Goal: Information Seeking & Learning: Learn about a topic

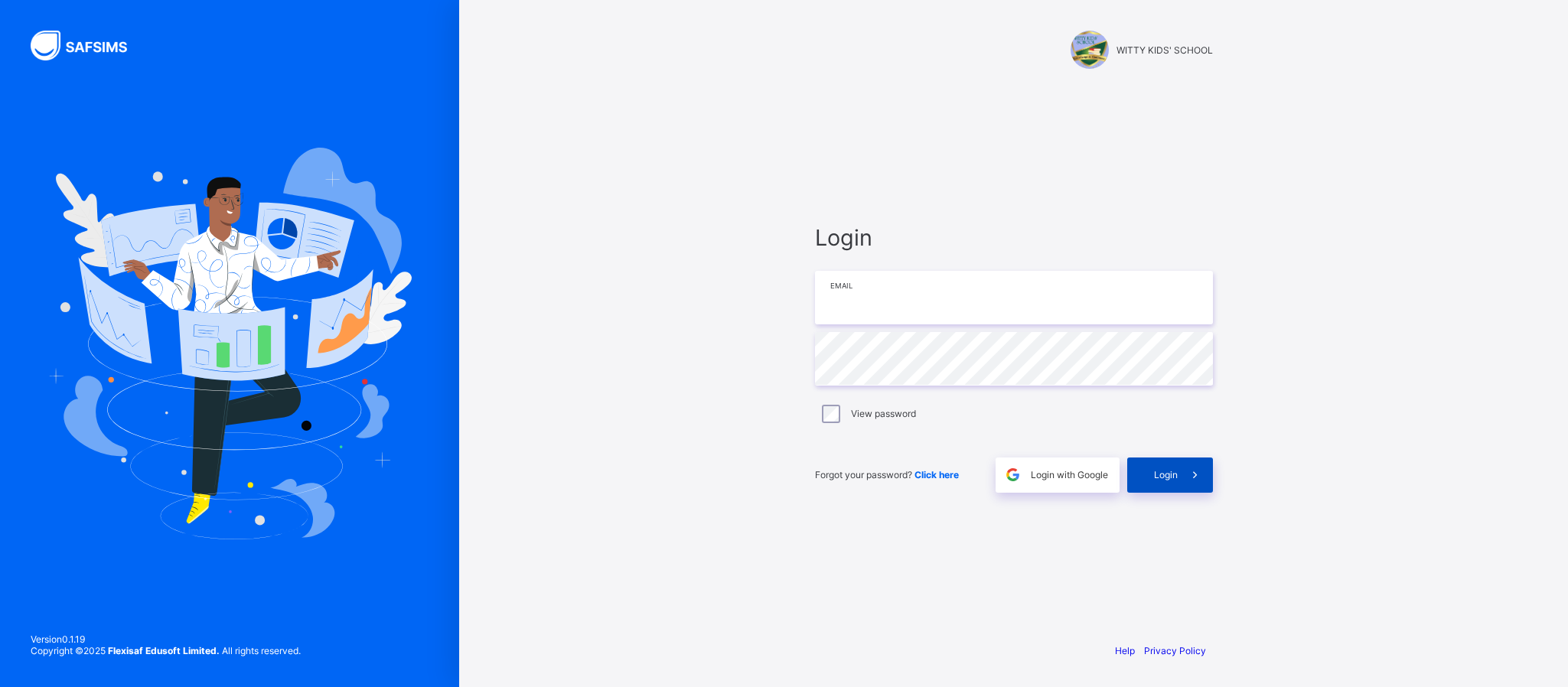
type input "**********"
click at [1175, 479] on span "Login" at bounding box center [1166, 475] width 24 height 12
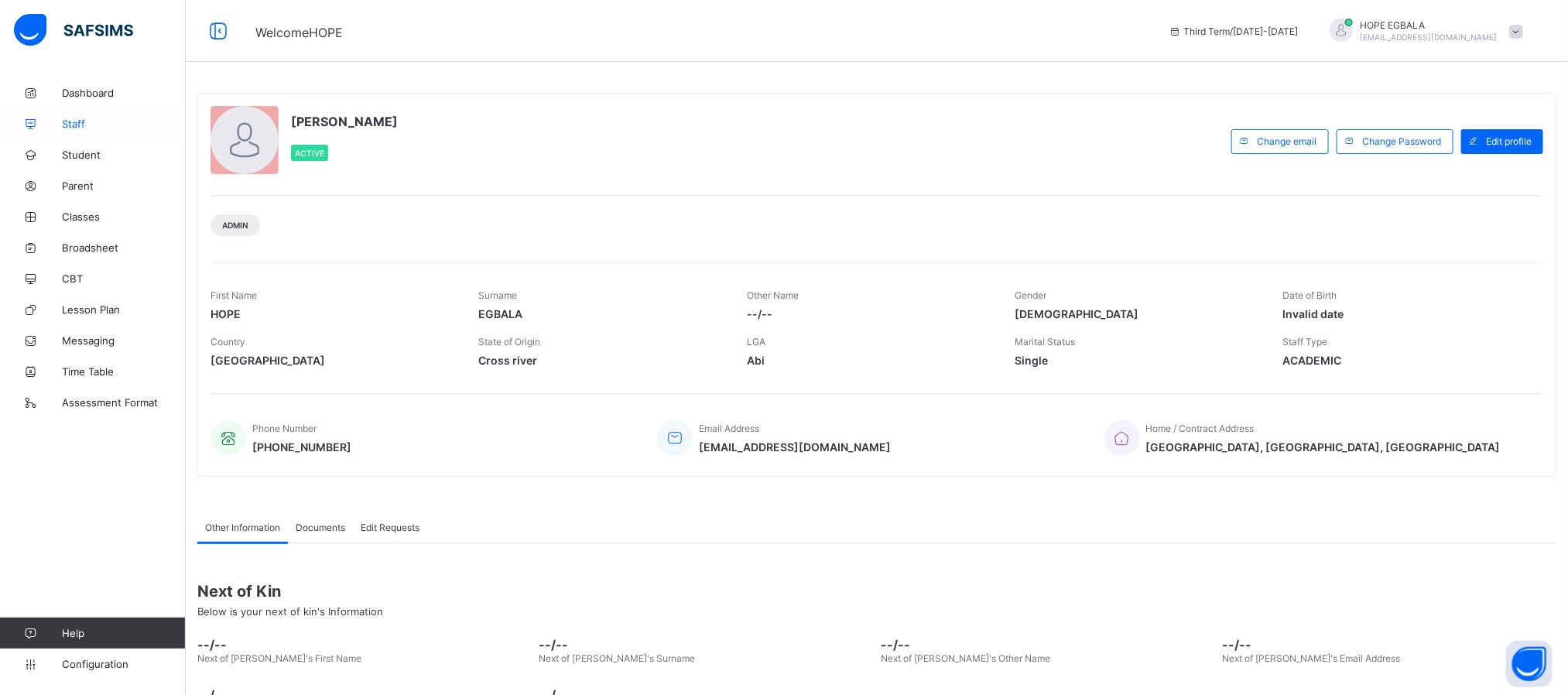
click at [79, 117] on span "Staff" at bounding box center [123, 123] width 124 height 12
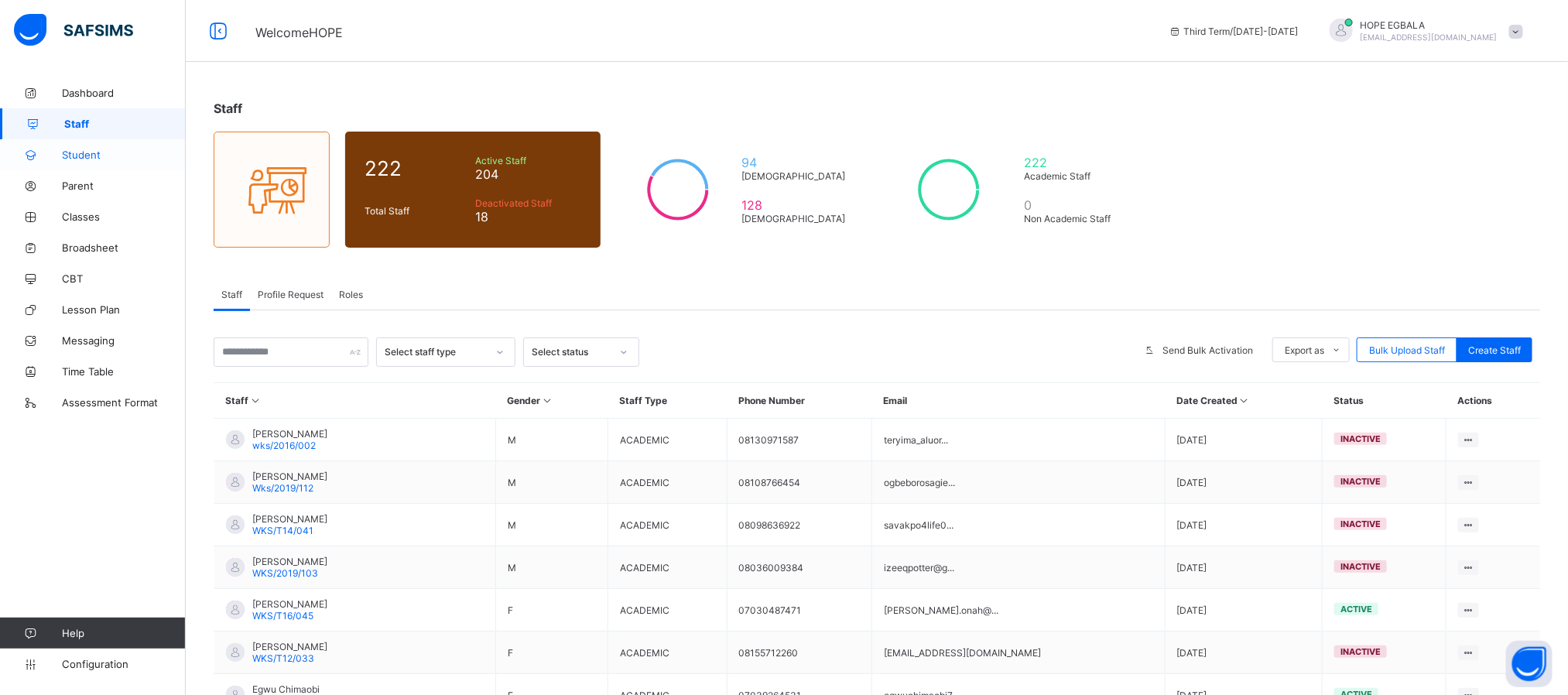
click at [112, 165] on link "Student" at bounding box center [93, 154] width 185 height 31
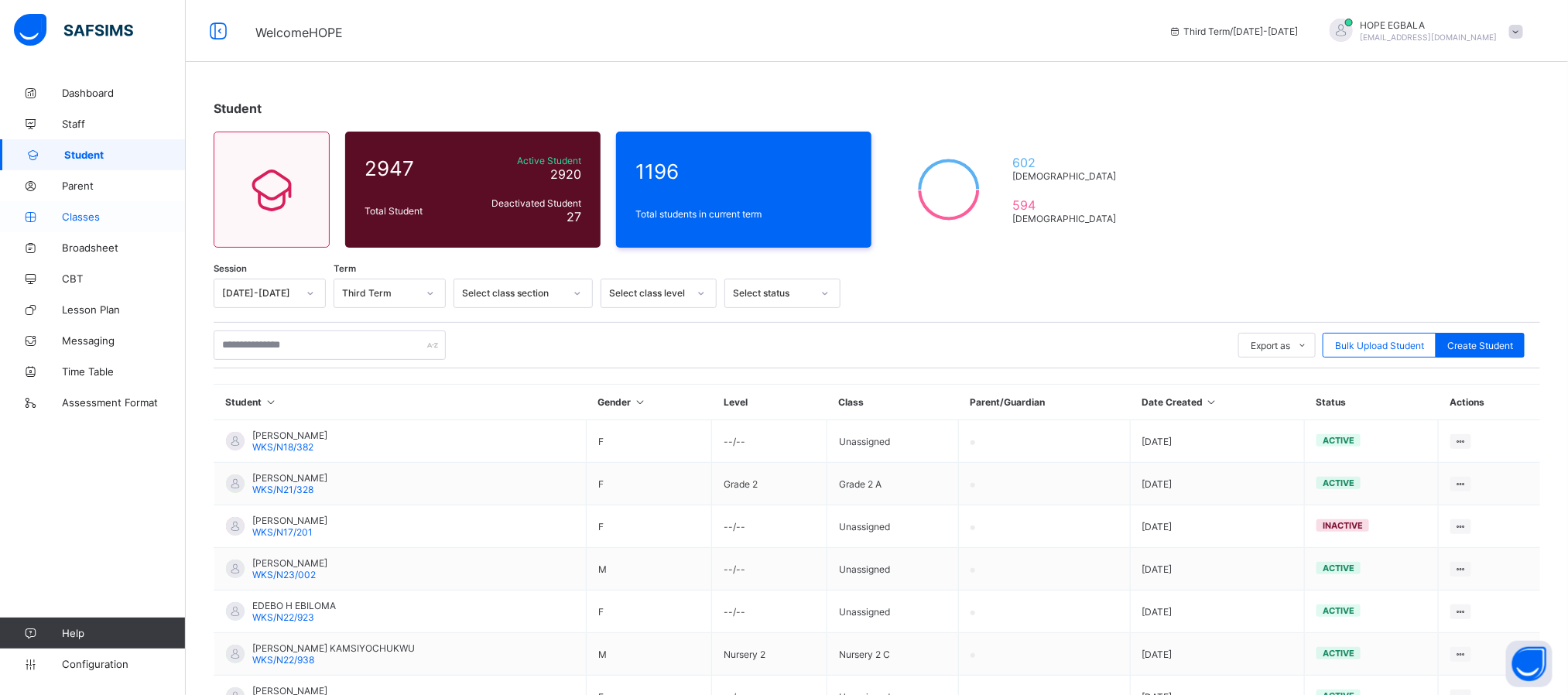
click at [67, 209] on link "Classes" at bounding box center [93, 216] width 185 height 31
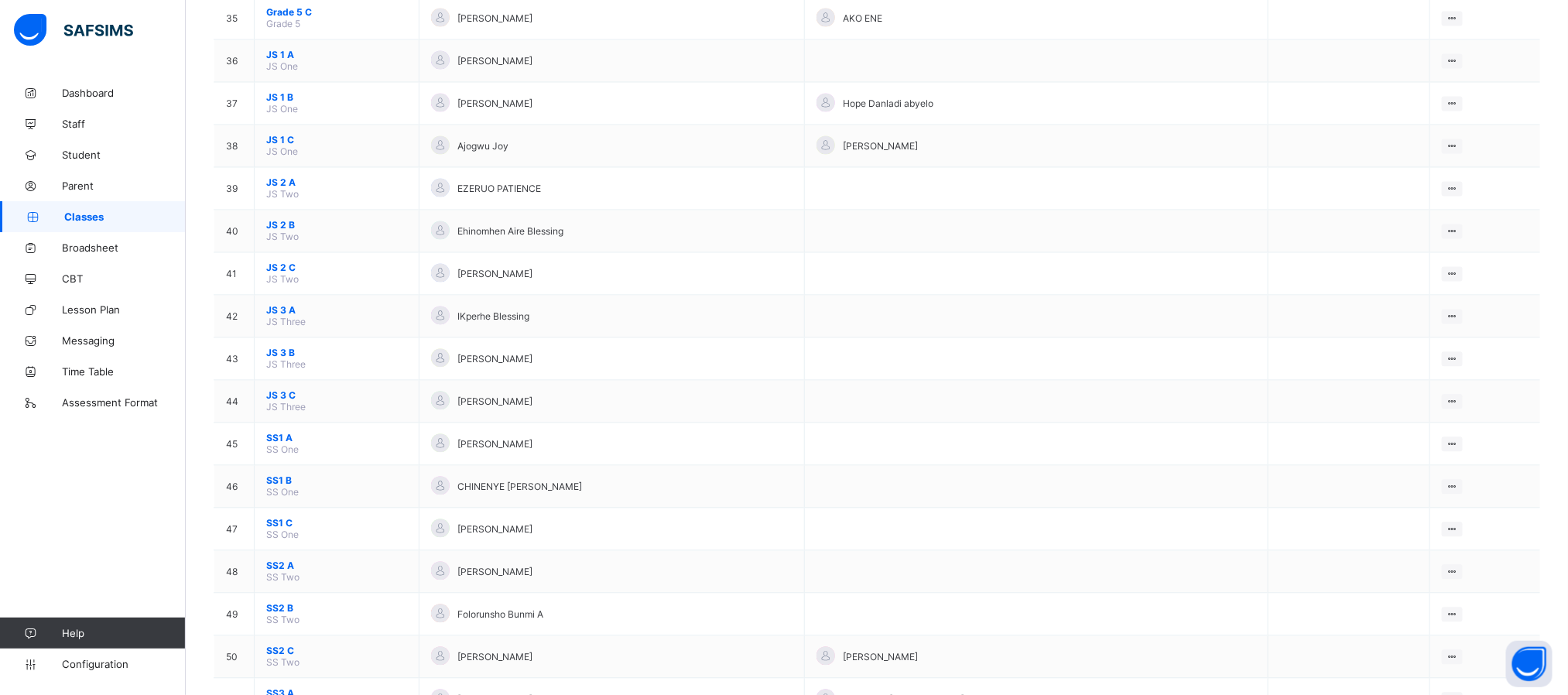
scroll to position [2017, 0]
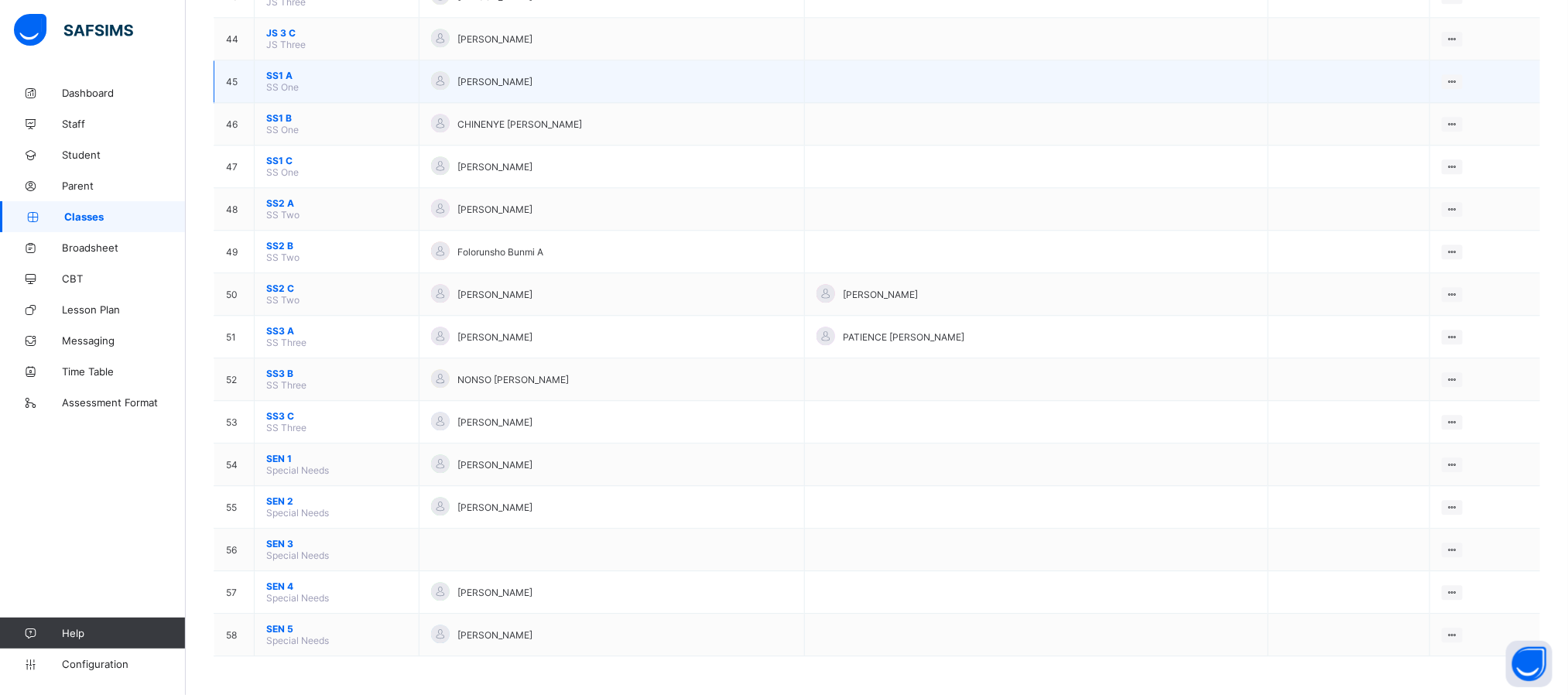
click at [282, 73] on span "SS1 A" at bounding box center [336, 75] width 141 height 12
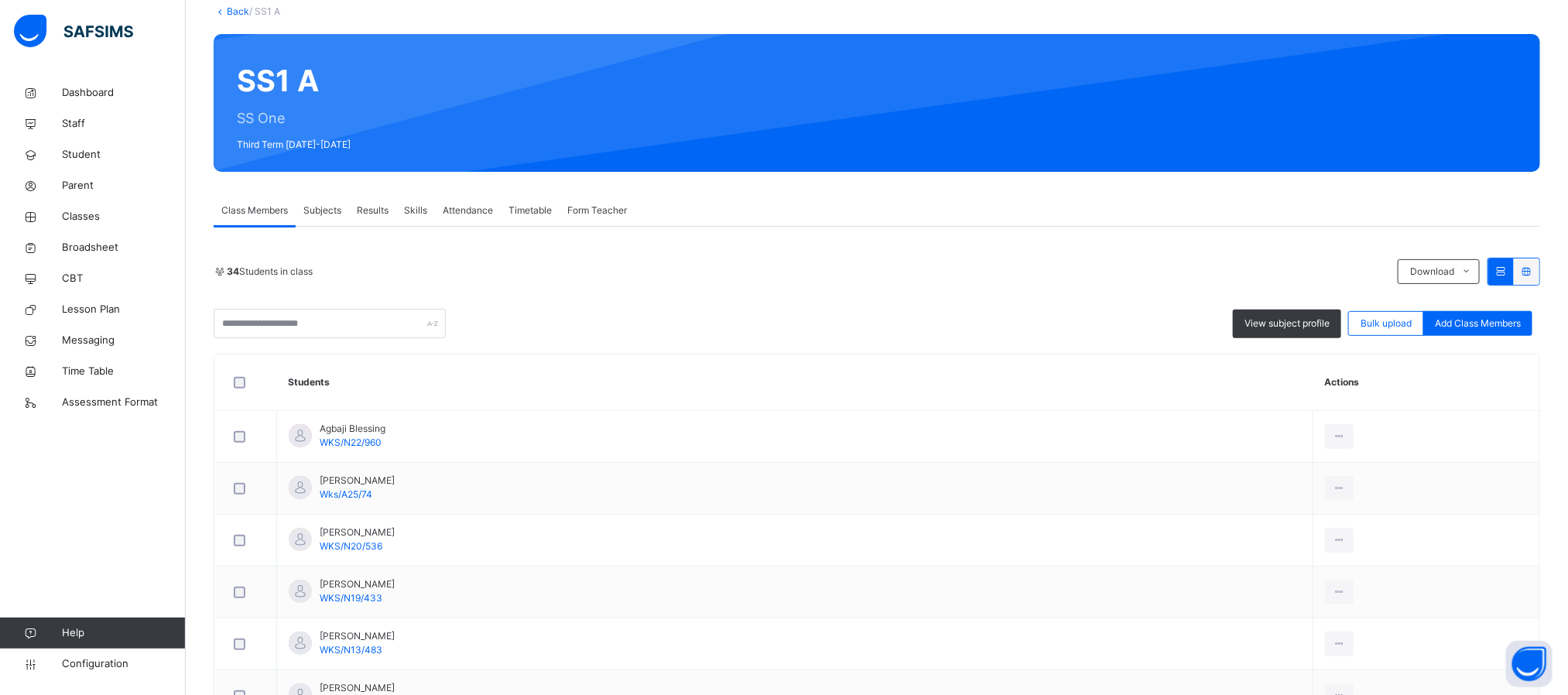
scroll to position [38, 0]
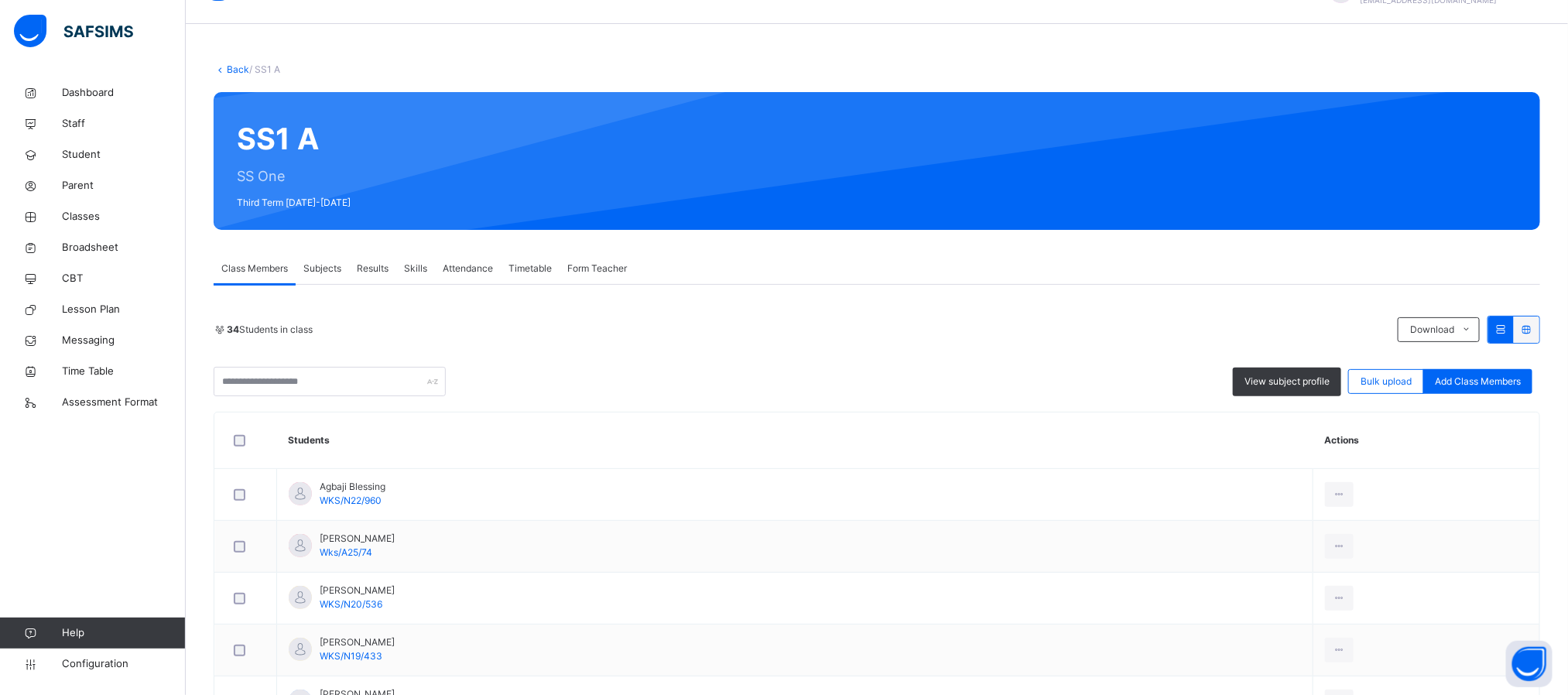
click at [330, 261] on span "Subjects" at bounding box center [322, 268] width 38 height 14
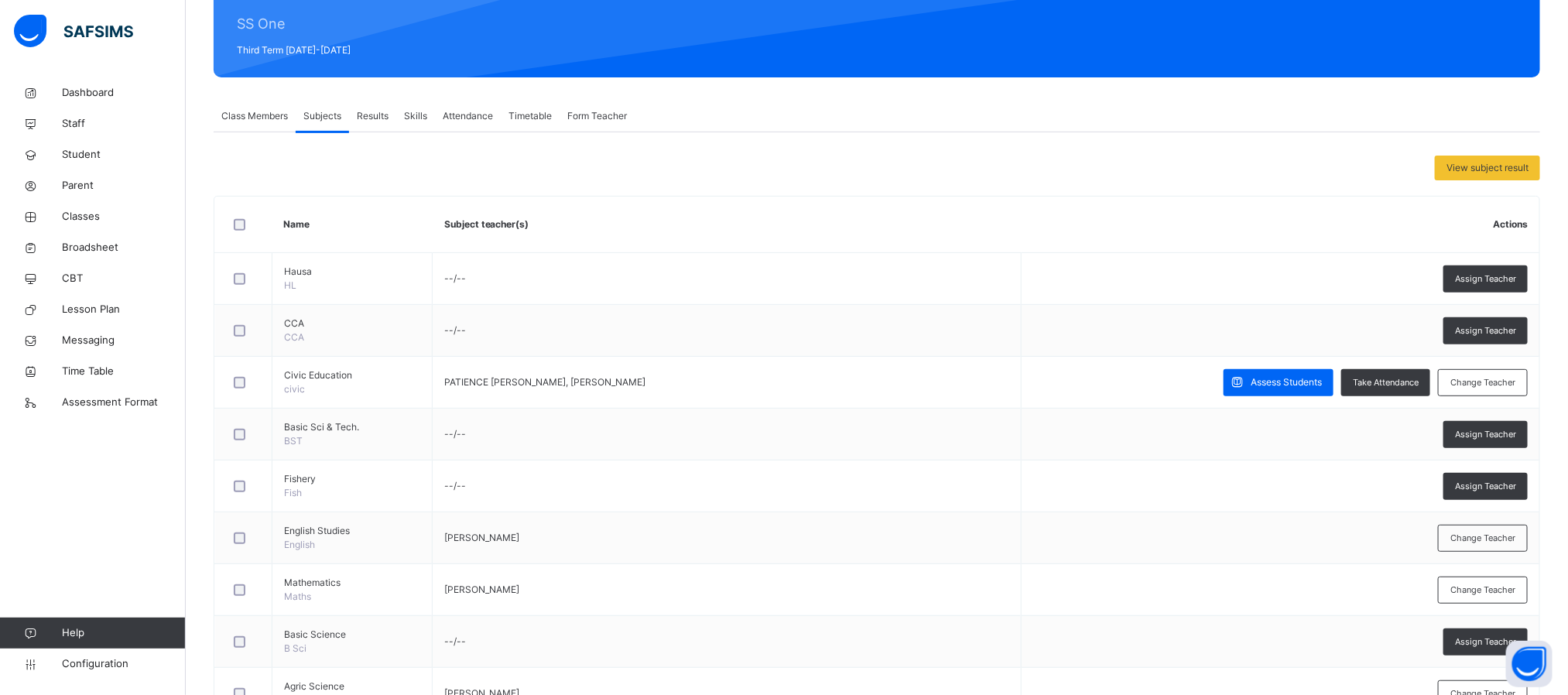
scroll to position [0, 0]
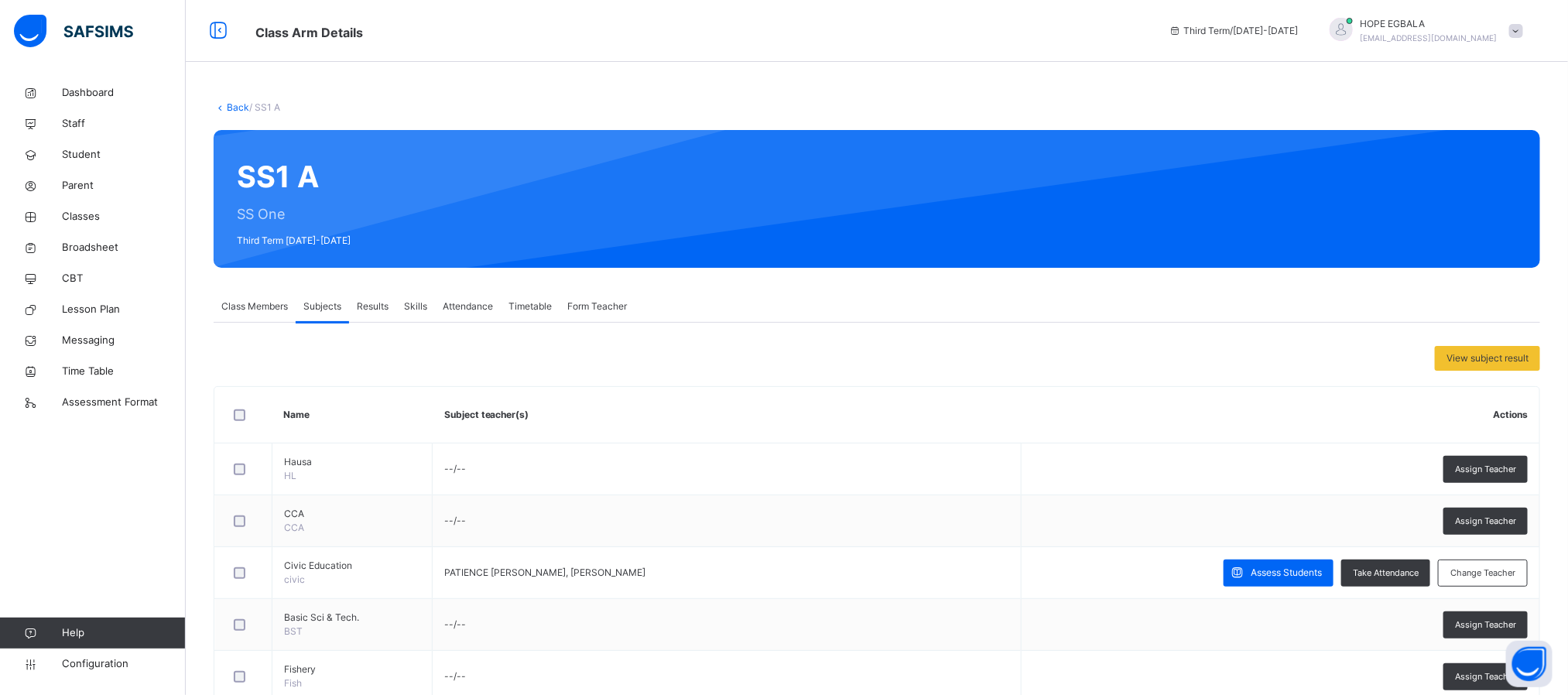
click at [392, 303] on div "Results" at bounding box center [372, 306] width 47 height 31
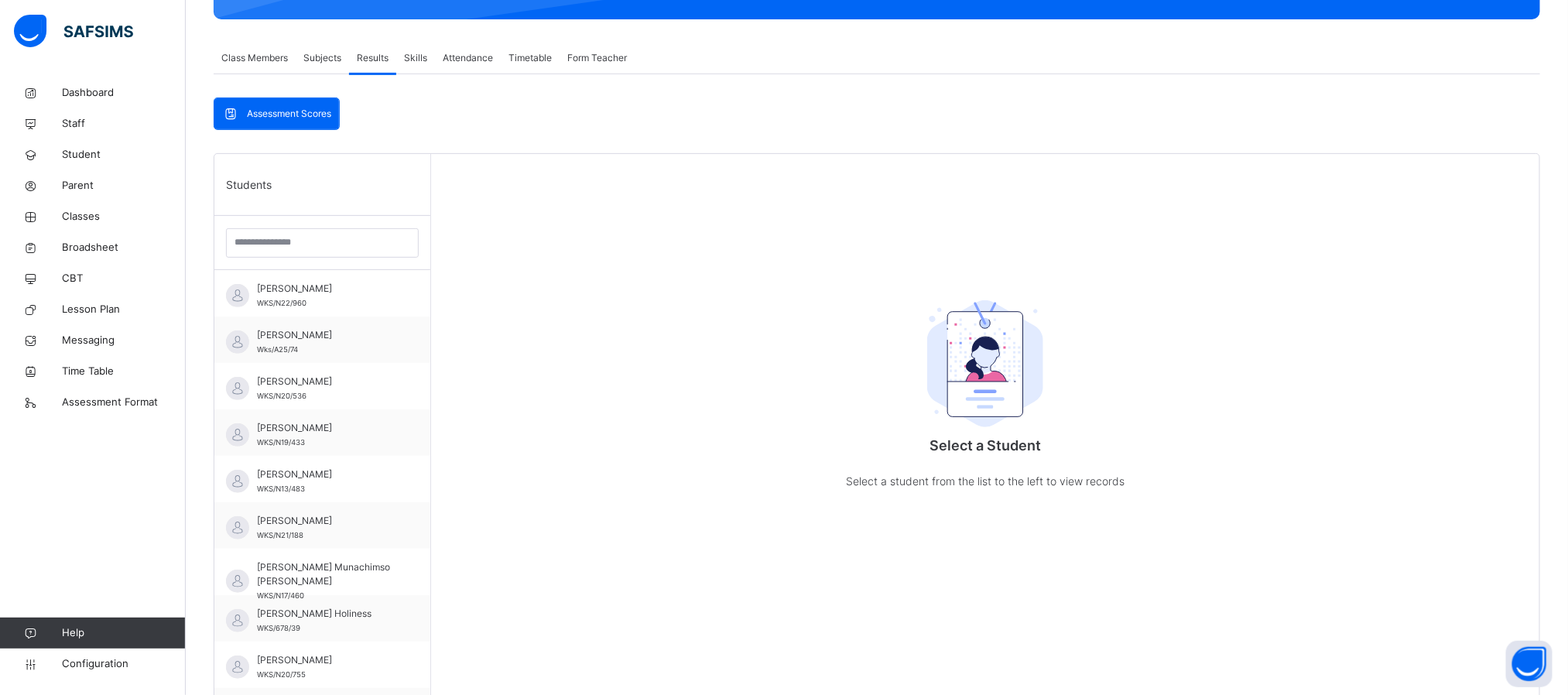
scroll to position [254, 0]
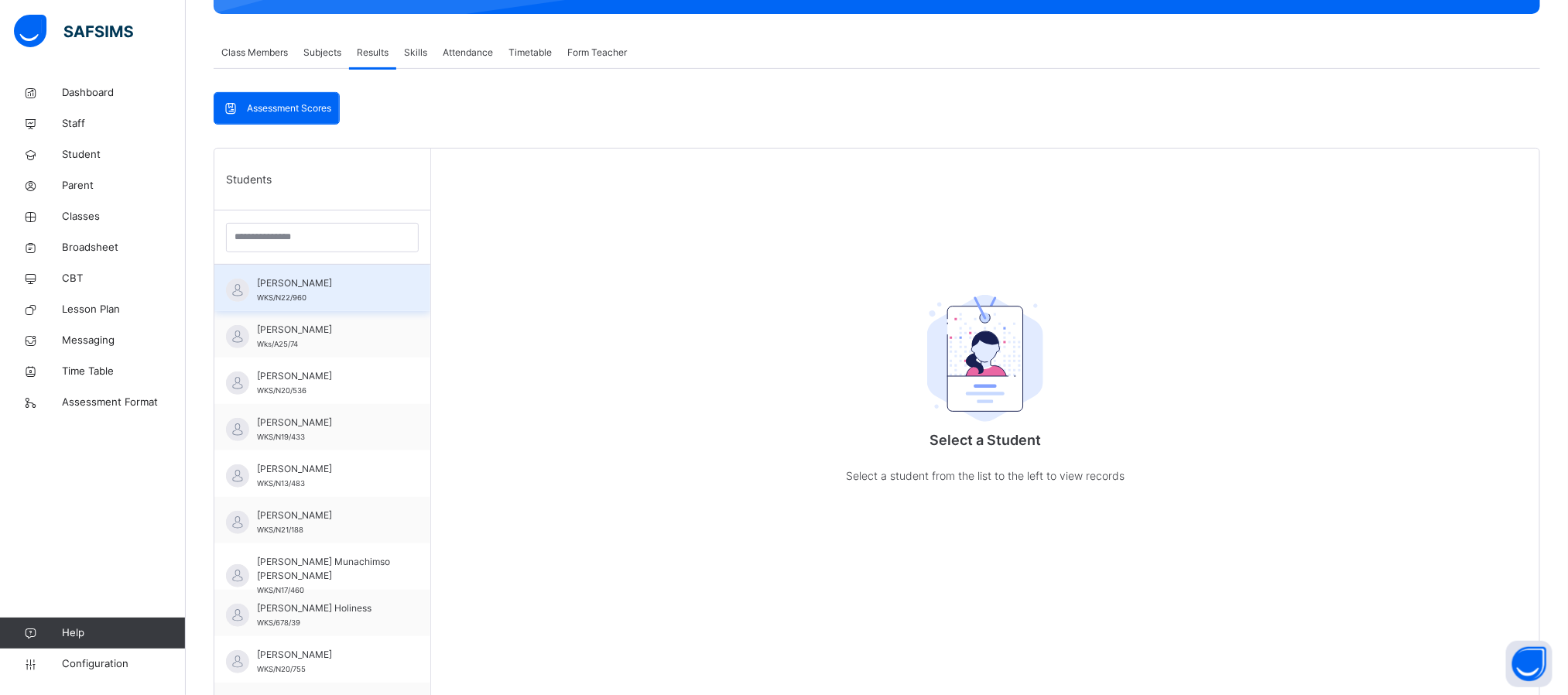
click at [323, 293] on div "AGBAJI BLESSING WKS/N22/960" at bounding box center [326, 290] width 138 height 28
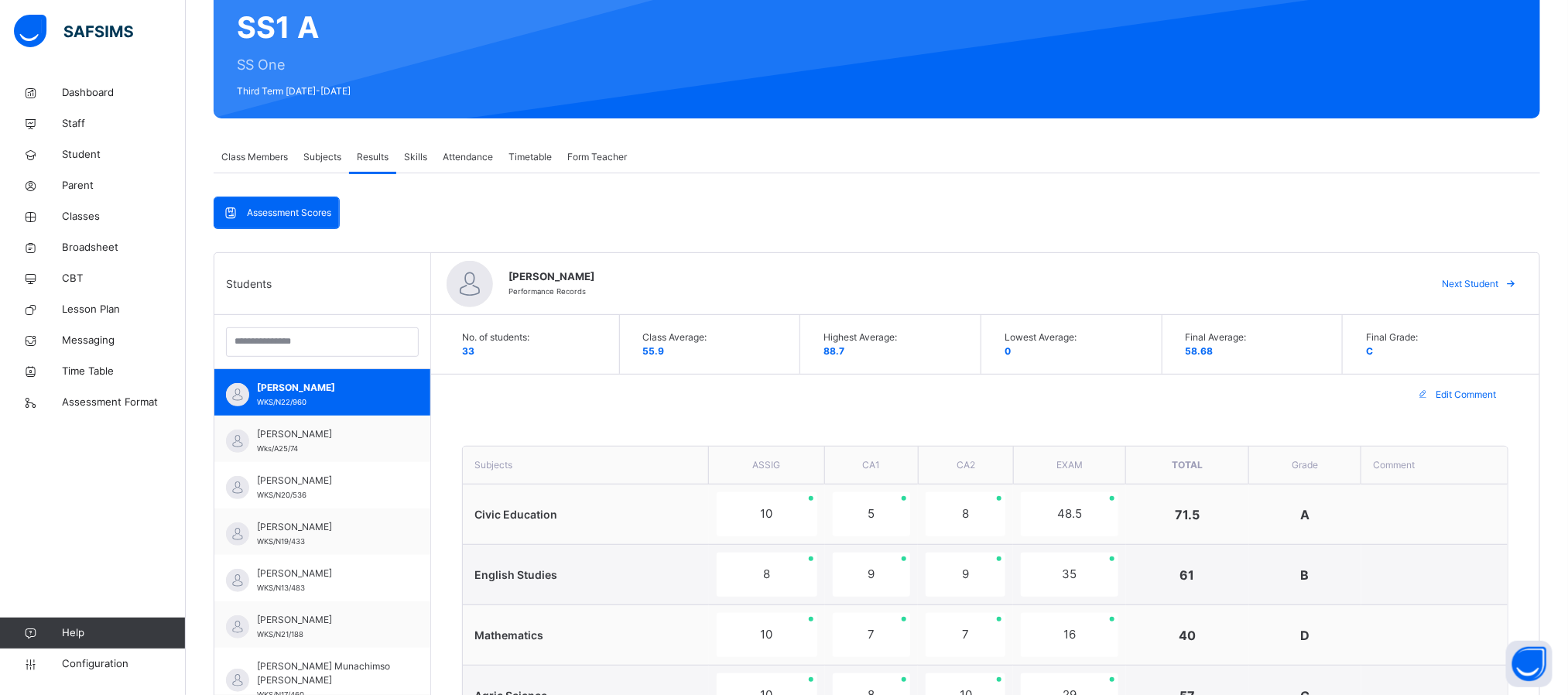
scroll to position [114, 0]
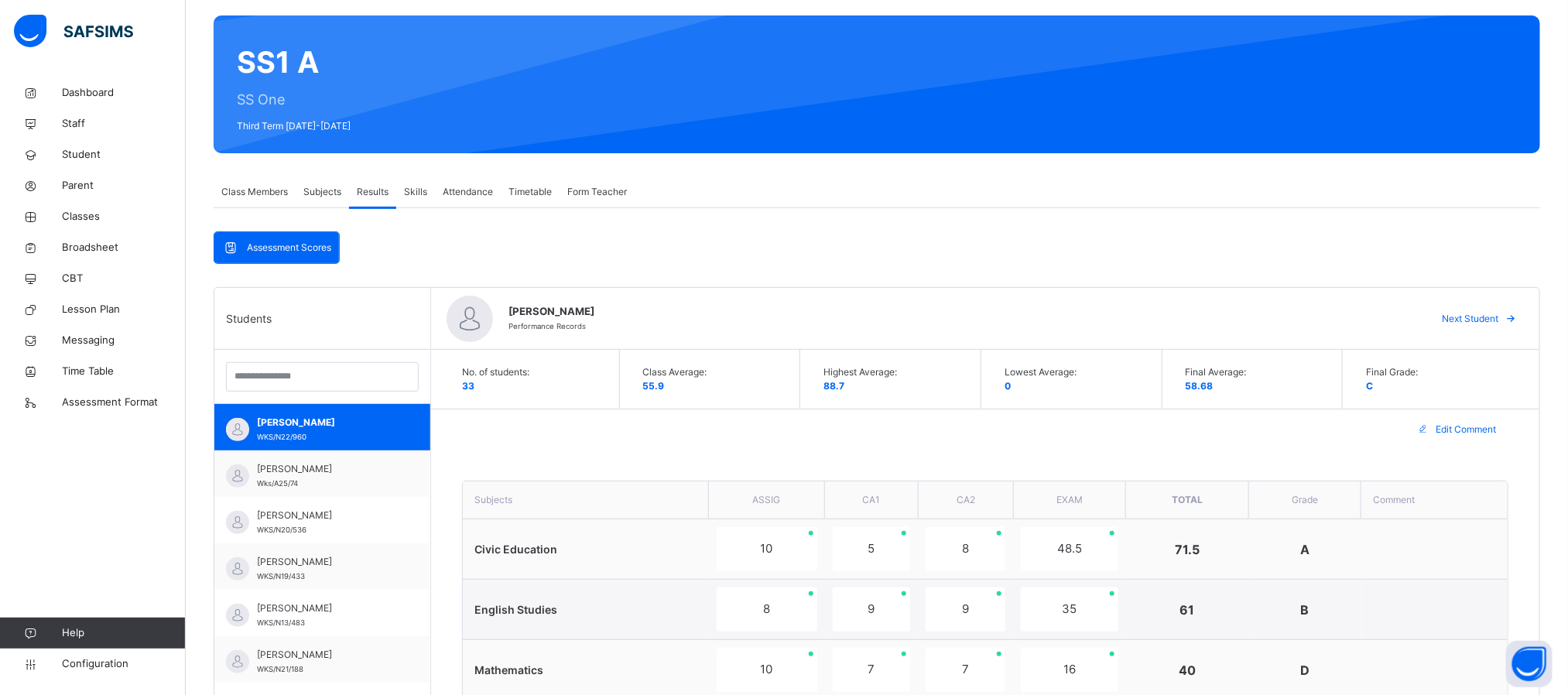
click at [414, 191] on span "Skills" at bounding box center [415, 192] width 23 height 14
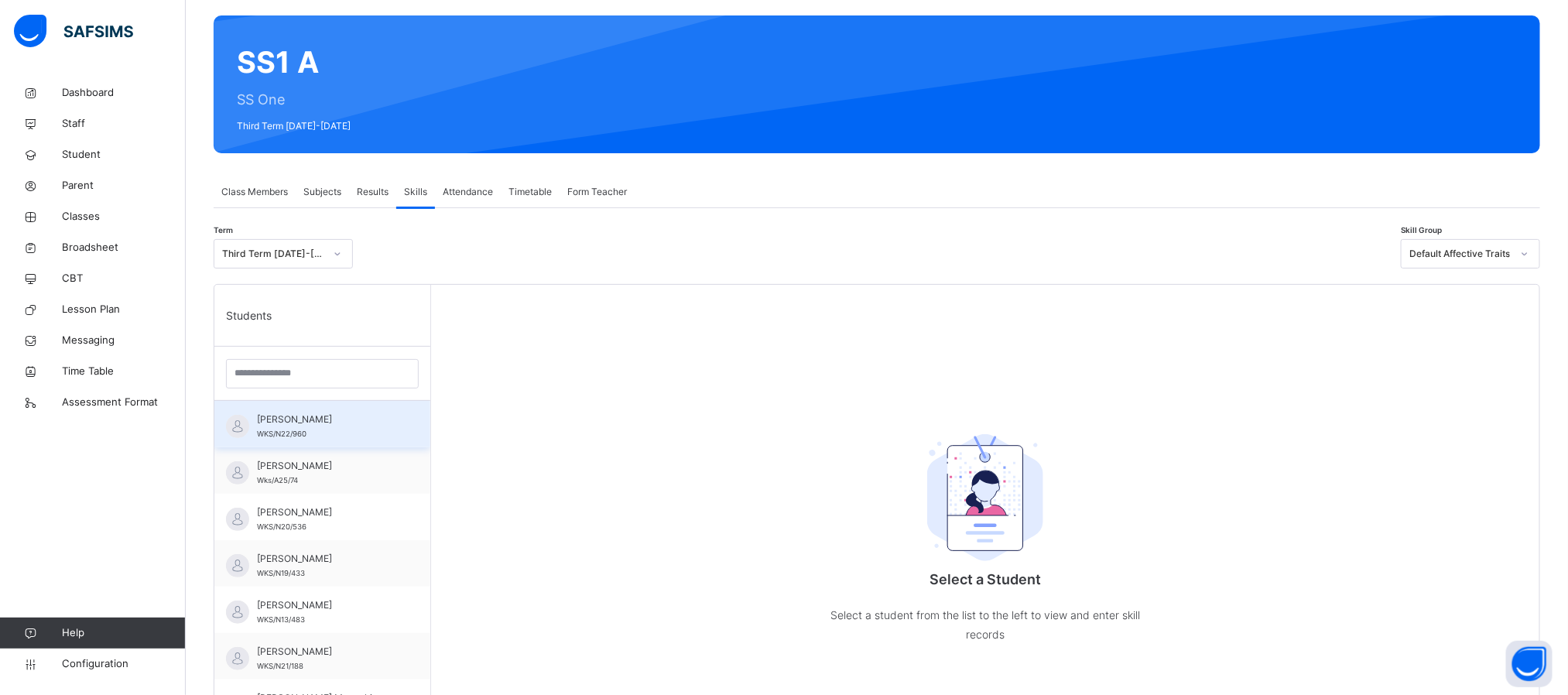
click at [248, 431] on img at bounding box center [237, 426] width 23 height 23
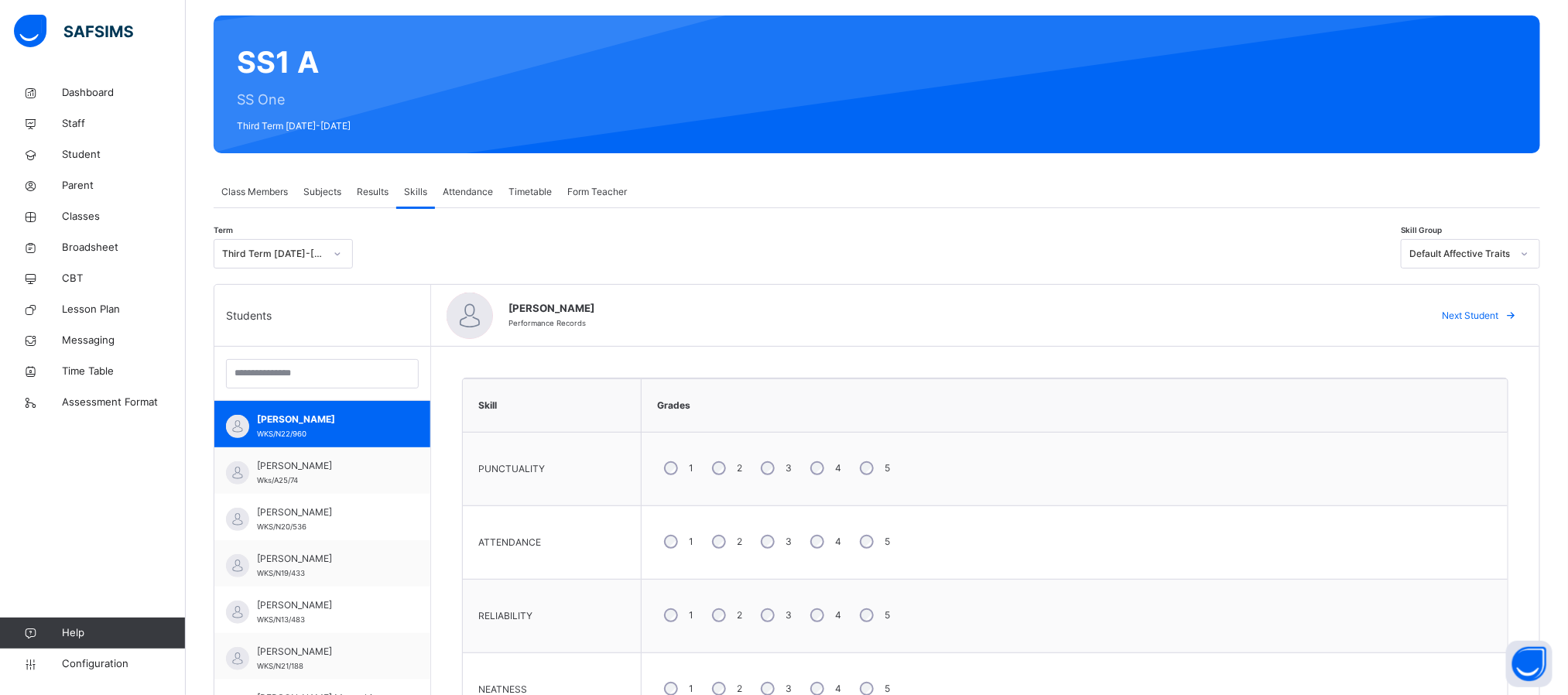
click at [458, 195] on span "Attendance" at bounding box center [467, 192] width 50 height 14
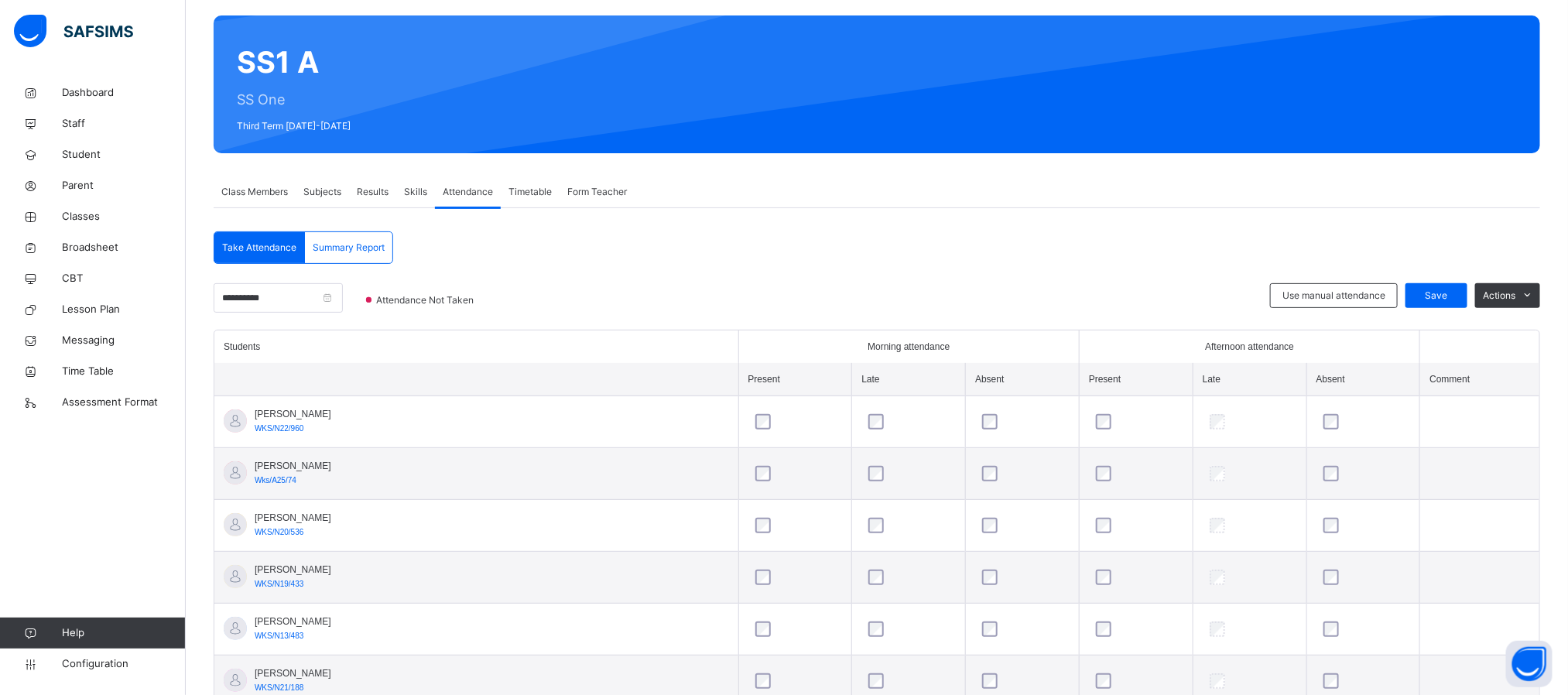
click at [602, 182] on div "Form Teacher" at bounding box center [597, 192] width 75 height 31
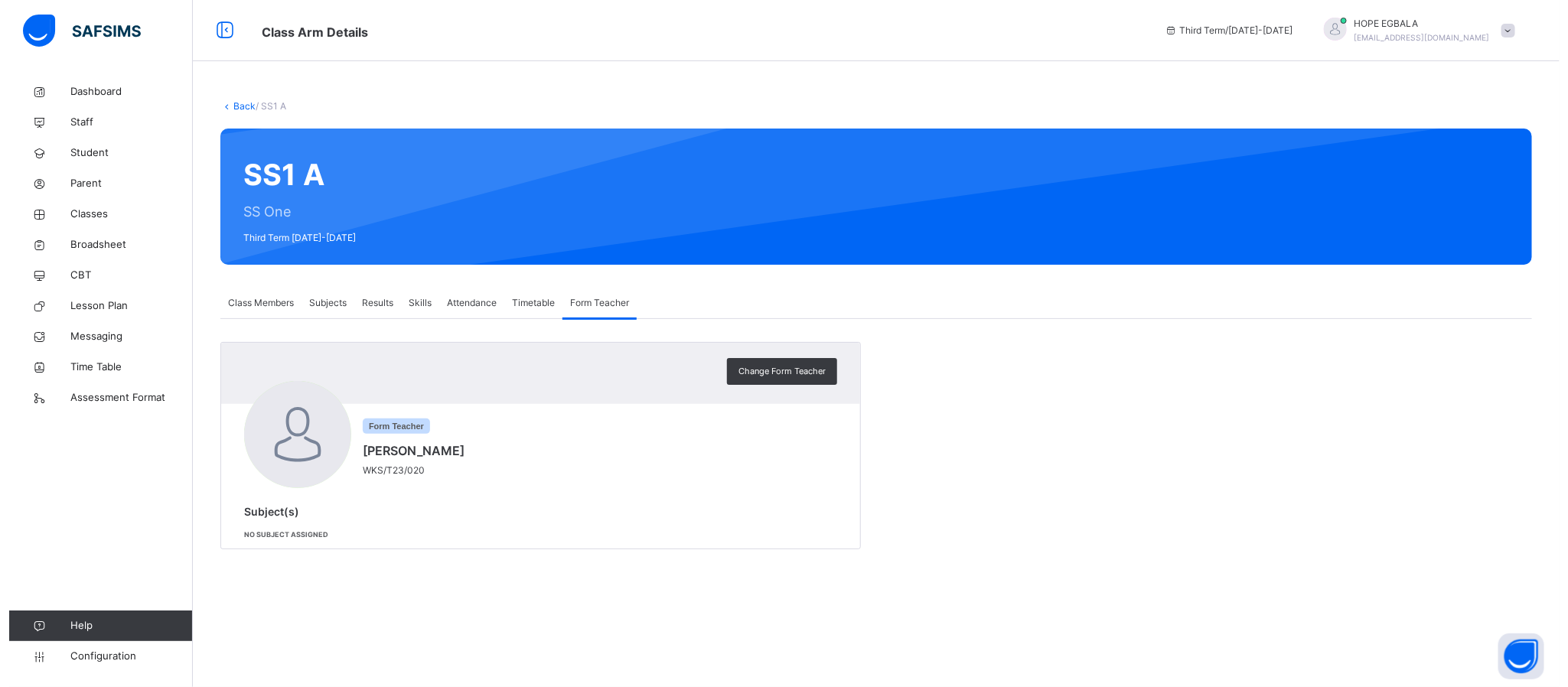
scroll to position [0, 0]
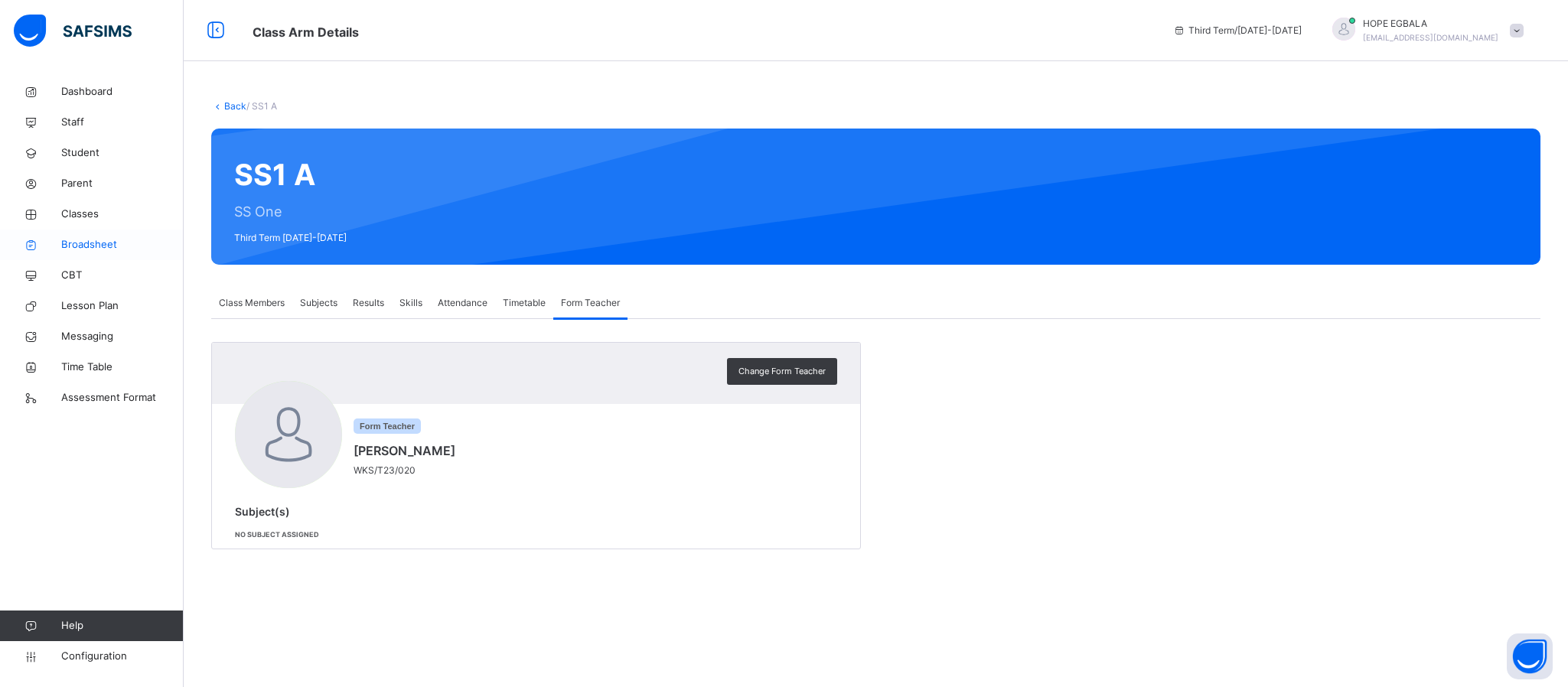
click at [97, 248] on span "Broadsheet" at bounding box center [122, 244] width 122 height 15
